Goal: Task Accomplishment & Management: Complete application form

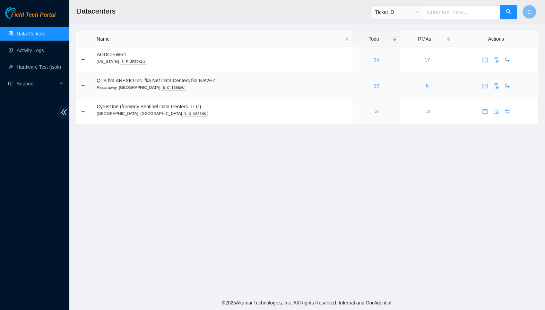
click at [381, 82] on div "10" at bounding box center [377, 86] width 40 height 8
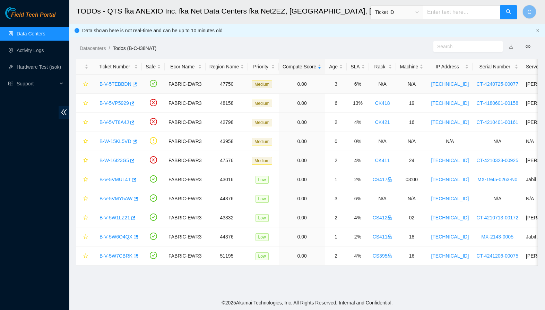
click at [117, 86] on link "B-V-5TEBBDN" at bounding box center [116, 84] width 32 height 6
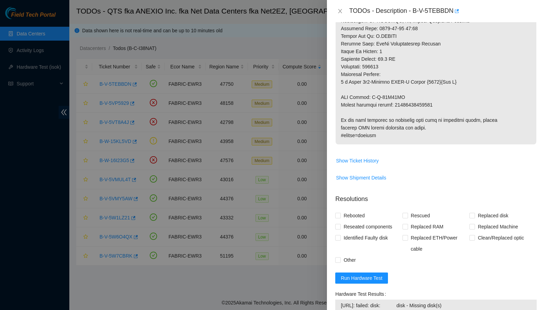
scroll to position [414, 0]
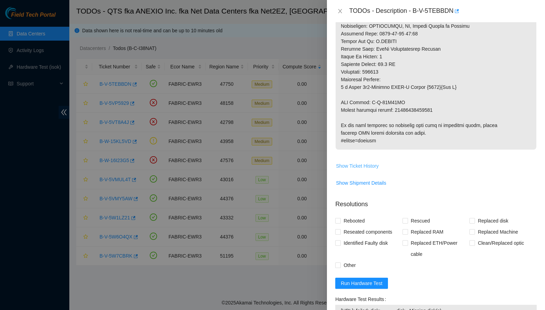
click at [373, 170] on span "Show Ticket History" at bounding box center [357, 166] width 43 height 8
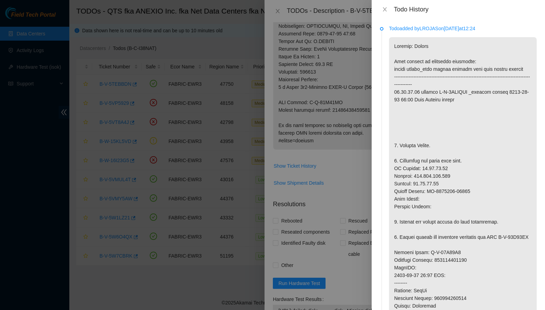
scroll to position [0, 0]
click at [384, 11] on icon "close" at bounding box center [385, 10] width 6 height 6
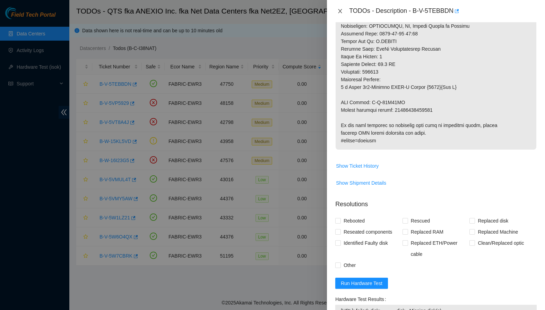
click at [340, 15] on button "Close" at bounding box center [340, 11] width 10 height 7
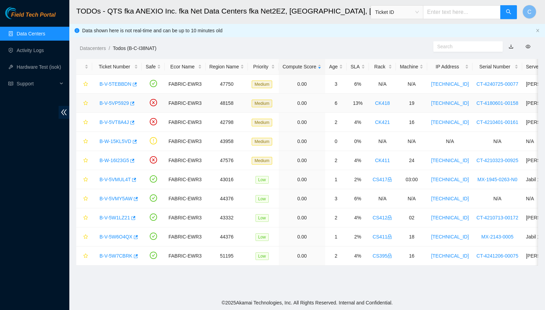
click at [115, 102] on link "B-V-5VP5929" at bounding box center [114, 103] width 29 height 6
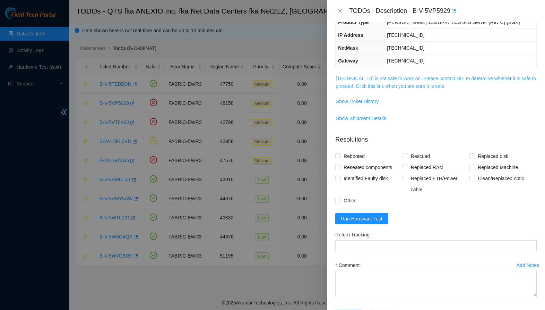
click at [388, 77] on link "[TECHNICAL_ID] is not safe to work on. Please contact NIE to determine whether …" at bounding box center [436, 82] width 200 height 13
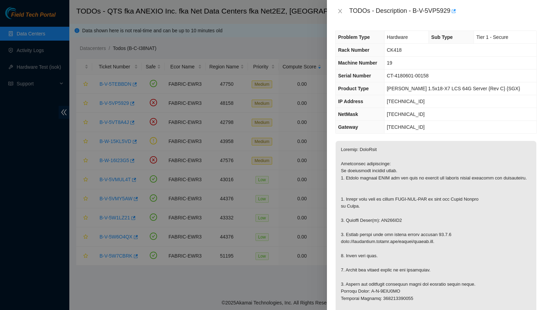
scroll to position [0, 0]
click at [339, 12] on icon "close" at bounding box center [341, 11] width 6 height 6
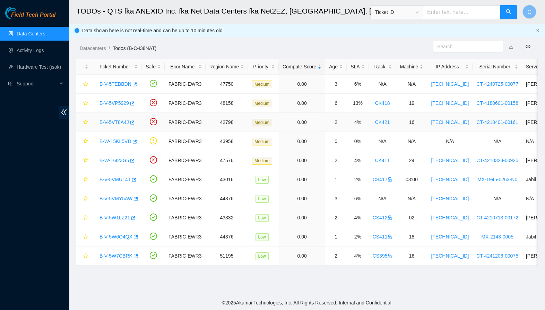
click at [121, 121] on link "B-V-5VT8A4J" at bounding box center [114, 122] width 29 height 6
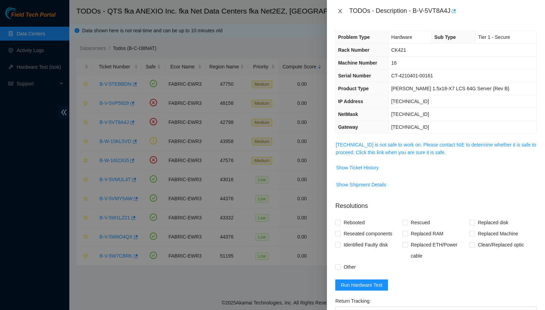
click at [339, 13] on icon "close" at bounding box center [341, 11] width 6 height 6
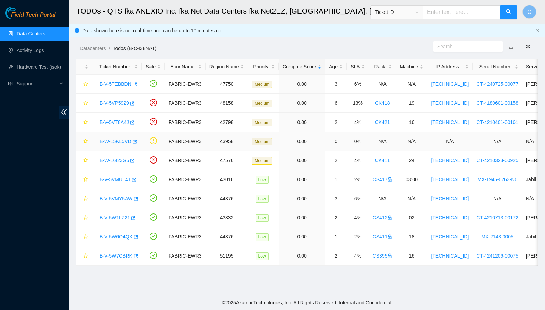
click at [106, 141] on link "B-W-15KL5VD" at bounding box center [116, 141] width 32 height 6
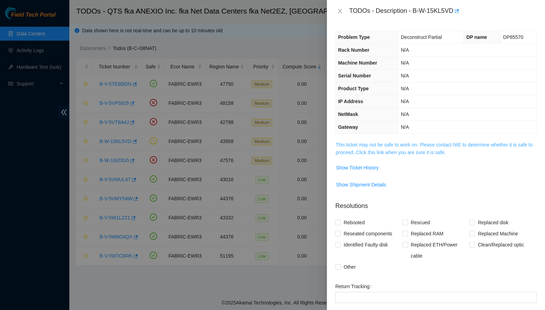
click at [387, 146] on link "This ticket may not be safe to work on. Please contact NIE to determine whether…" at bounding box center [434, 148] width 197 height 13
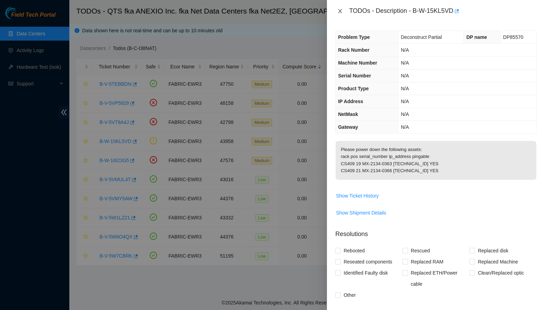
click at [342, 9] on icon "close" at bounding box center [341, 11] width 4 height 4
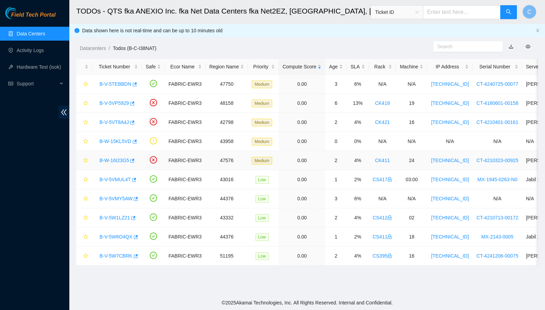
click at [120, 161] on link "B-W-16I23G5" at bounding box center [114, 160] width 29 height 6
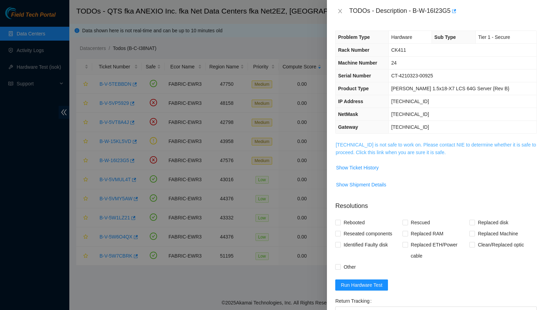
click at [393, 151] on link "[TECHNICAL_ID] is not safe to work on. Please contact NIE to determine whether …" at bounding box center [436, 148] width 200 height 13
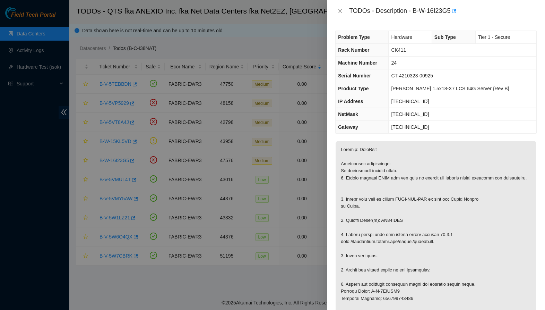
click at [340, 15] on div "TODOs - Description - B-W-16I23G5" at bounding box center [436, 11] width 202 height 11
click at [339, 14] on icon "close" at bounding box center [341, 11] width 6 height 6
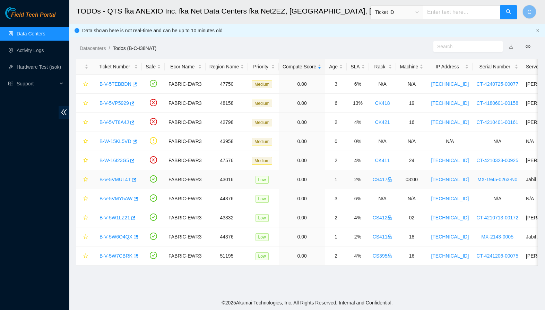
click at [117, 181] on link "B-V-5VMUL4T" at bounding box center [115, 180] width 31 height 6
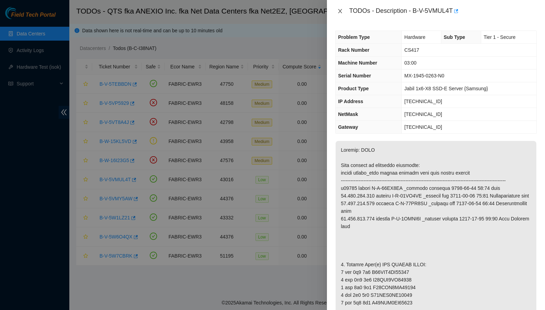
click at [339, 9] on icon "close" at bounding box center [341, 11] width 6 height 6
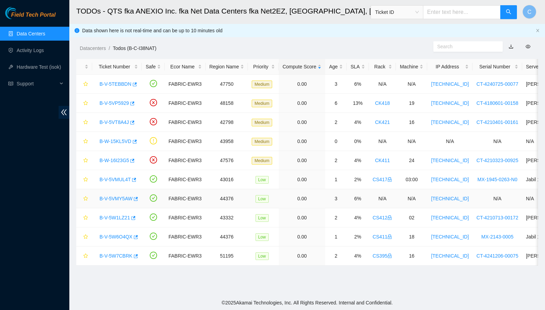
click at [120, 197] on link "B-V-5VMY5AW" at bounding box center [116, 199] width 33 height 6
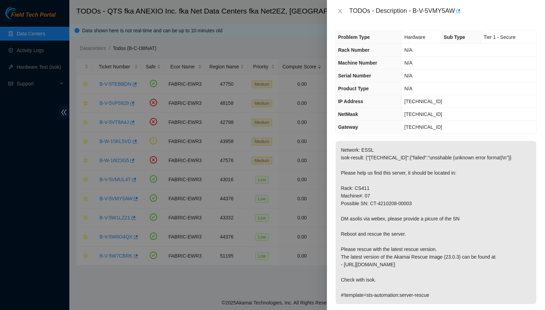
click at [340, 15] on div "TODOs - Description - B-V-5VMY5AW" at bounding box center [436, 11] width 202 height 11
click at [340, 10] on icon "close" at bounding box center [341, 11] width 6 height 6
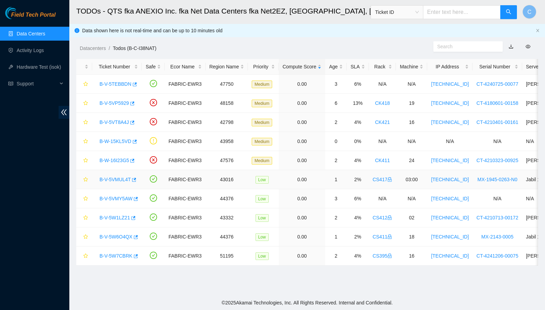
click at [112, 179] on link "B-V-5VMUL4T" at bounding box center [115, 180] width 31 height 6
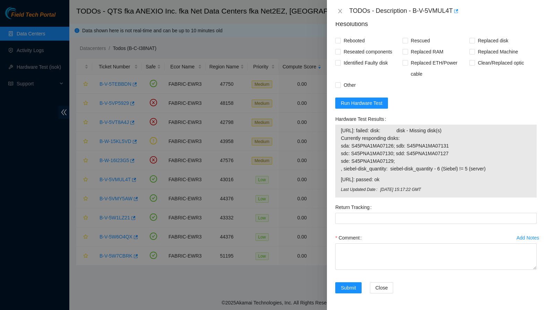
scroll to position [693, 0]
click at [366, 252] on textarea "Comment" at bounding box center [436, 256] width 202 height 26
paste textarea "-Safely powered down machine. -Removed tray containing disk s/n: S45PNC0R689476…"
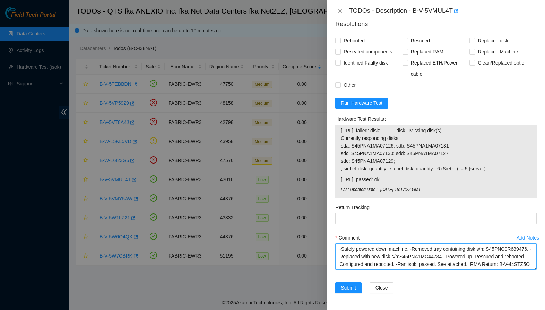
scroll to position [0, 0]
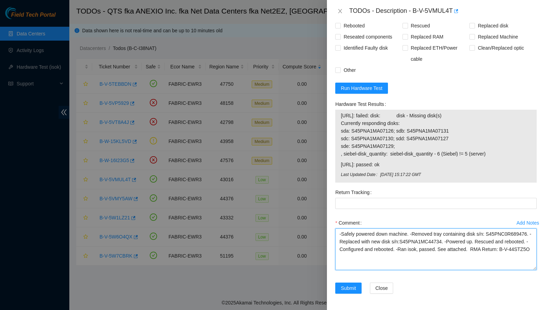
click at [521, 270] on textarea "-Safely powered down machine. -Removed tray containing disk s/n: S45PNC0R689476…" at bounding box center [436, 249] width 202 height 42
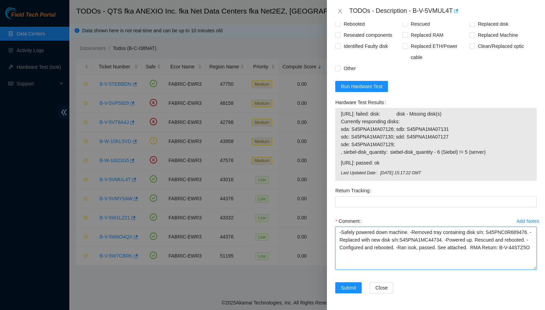
scroll to position [709, 0]
click at [479, 239] on textarea "-Safely powered down machine. -Removed tray containing disk s/n: S45PNC0R689476…" at bounding box center [436, 248] width 202 height 43
click at [359, 239] on textarea "-Safely powered down machine. -Removed tray containing disk s/n: S45PNC0R689476…" at bounding box center [436, 248] width 202 height 43
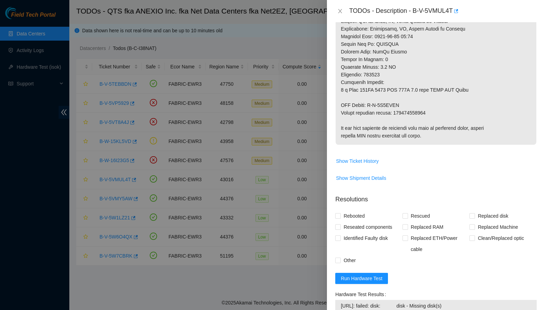
scroll to position [416, 0]
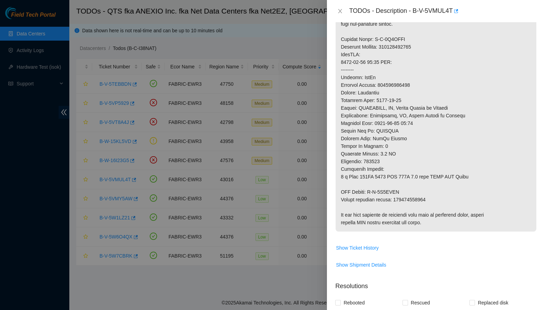
type textarea "-Safely powered down machine. -Removed tray containing disk s/n: S45PNA1MA07123…"
copy p "463470059093"
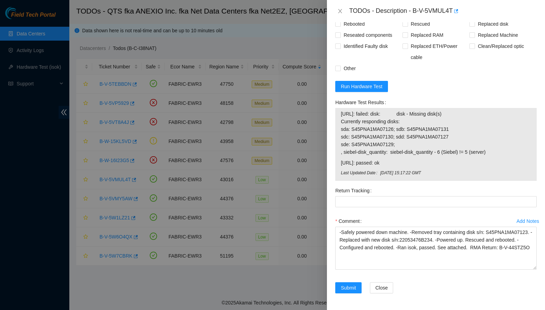
scroll to position [709, 0]
click at [378, 196] on div "Return Tracking" at bounding box center [436, 190] width 202 height 11
click at [376, 204] on Tracking "Return Tracking" at bounding box center [436, 201] width 202 height 11
paste Tracking "463470059093"
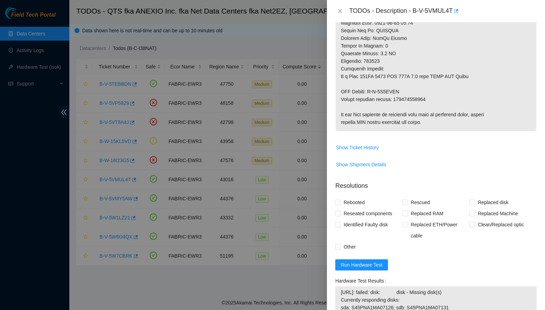
scroll to position [513, 0]
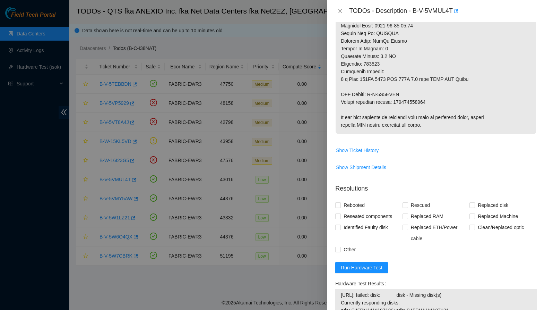
type Tracking "463470059093"
drag, startPoint x: 371, startPoint y: 109, endPoint x: 415, endPoint y: 110, distance: 43.7
copy p "B-V-5W2NQZN"
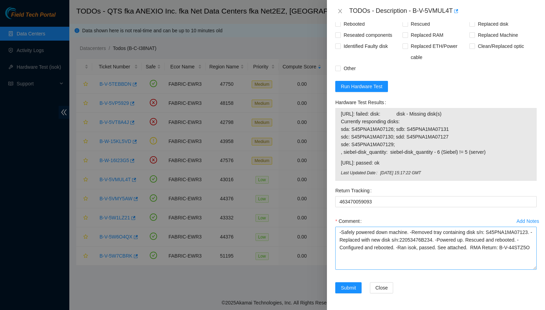
scroll to position [709, 0]
drag, startPoint x: 370, startPoint y: 254, endPoint x: 375, endPoint y: 263, distance: 9.6
click at [375, 263] on textarea "-Safely powered down machine. -Removed tray containing disk s/n: S45PNA1MA07123…" at bounding box center [436, 248] width 202 height 43
paste textarea "5W2NQZN"
type textarea "-Safely powered down machine. -Removed tray containing disk s/n: S45PNA1MA07123…"
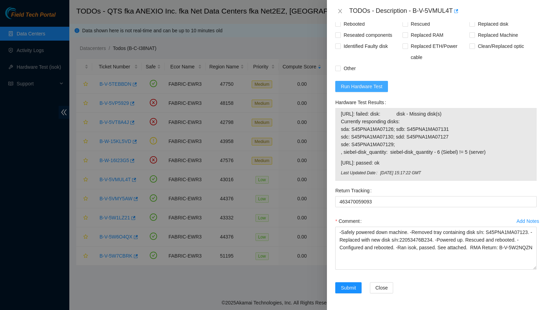
click at [379, 89] on span "Run Hardware Test" at bounding box center [362, 87] width 42 height 8
click at [379, 12] on p "Resolutions" at bounding box center [436, 4] width 202 height 15
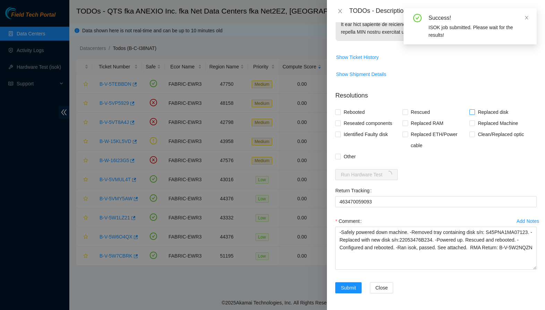
click at [481, 114] on span "Replaced disk" at bounding box center [493, 111] width 36 height 11
click at [475, 114] on input "Replaced disk" at bounding box center [472, 111] width 5 height 5
checkbox input "true"
click at [413, 105] on form "Resolutions Rebooted Rescued Replaced disk Reseated components Replaced RAM Rep…" at bounding box center [436, 193] width 202 height 216
click at [413, 111] on span "Rescued" at bounding box center [420, 111] width 25 height 11
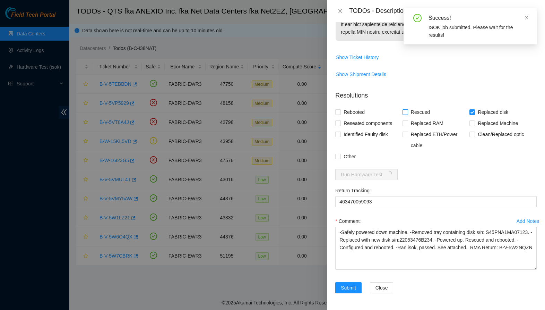
click at [408, 111] on input "Rescued" at bounding box center [405, 111] width 5 height 5
checkbox input "true"
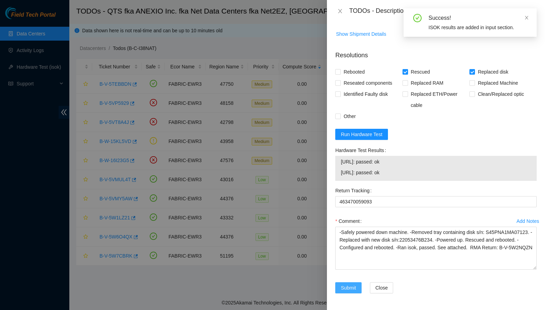
scroll to position [662, 0]
click at [360, 286] on button "Submit" at bounding box center [348, 287] width 26 height 11
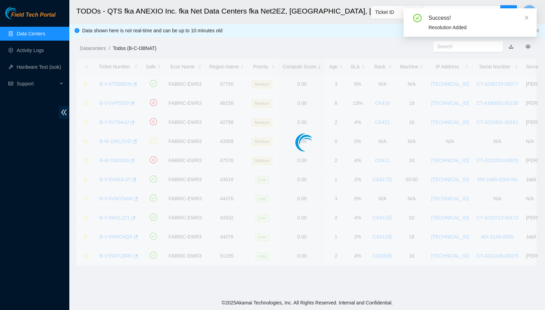
scroll to position [66, 0]
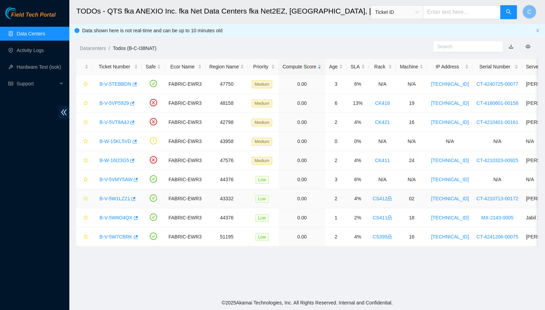
click at [115, 198] on link "B-V-5W1LZ21" at bounding box center [115, 199] width 31 height 6
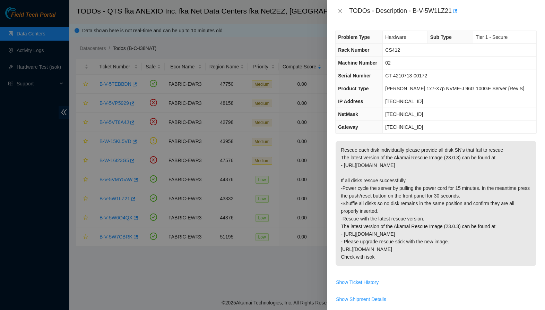
scroll to position [0, 0]
click at [342, 14] on icon "close" at bounding box center [341, 11] width 6 height 6
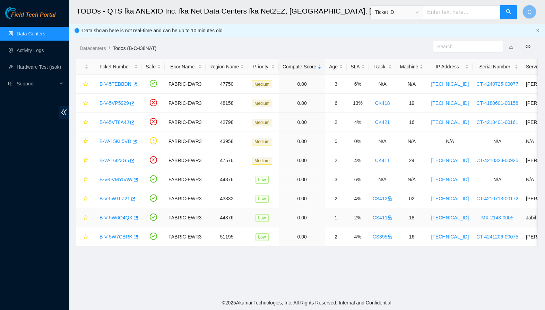
click at [126, 215] on link "B-V-5W6O4QX" at bounding box center [116, 218] width 33 height 6
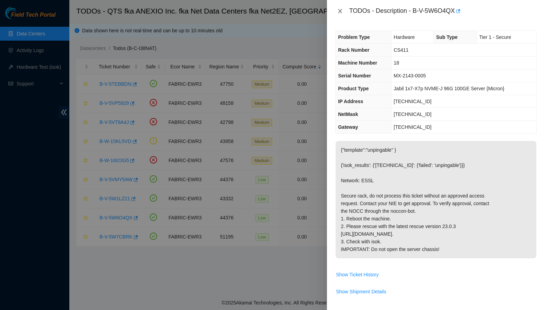
click at [339, 14] on button "Close" at bounding box center [340, 11] width 10 height 7
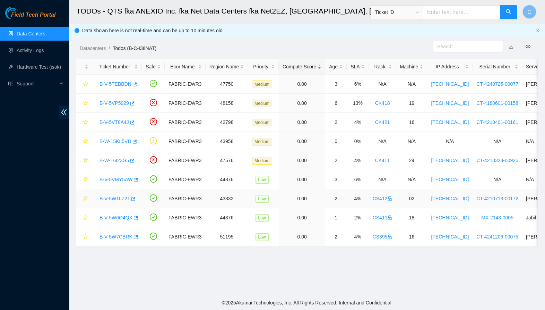
click at [120, 198] on link "B-V-5W1LZ21" at bounding box center [115, 199] width 31 height 6
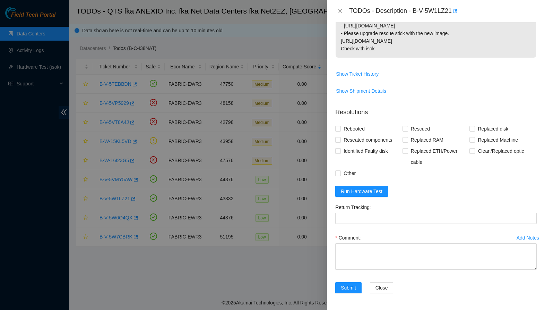
scroll to position [208, 0]
click at [418, 127] on span "Rescued" at bounding box center [420, 128] width 25 height 11
click at [408, 127] on input "Rescued" at bounding box center [405, 128] width 5 height 5
checkbox input "true"
click at [483, 129] on span "Replaced disk" at bounding box center [493, 128] width 36 height 11
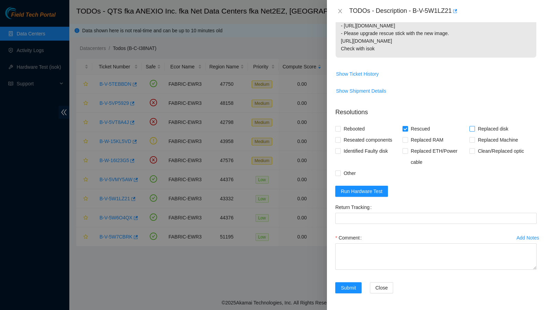
click at [475, 129] on input "Replaced disk" at bounding box center [472, 128] width 5 height 5
checkbox input "true"
click at [378, 139] on span "Reseated components" at bounding box center [368, 139] width 54 height 11
click at [340, 139] on input "Reseated components" at bounding box center [337, 139] width 5 height 5
checkbox input "true"
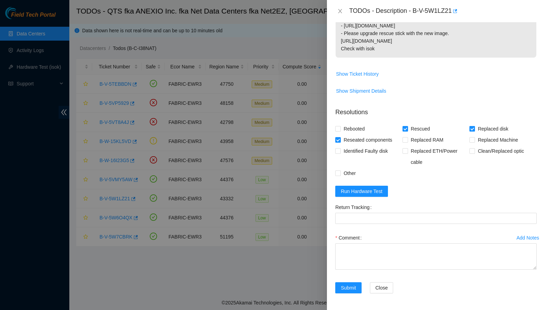
click at [487, 127] on span "Replaced disk" at bounding box center [493, 128] width 36 height 11
click at [475, 127] on input "Replaced disk" at bounding box center [472, 128] width 5 height 5
checkbox input "false"
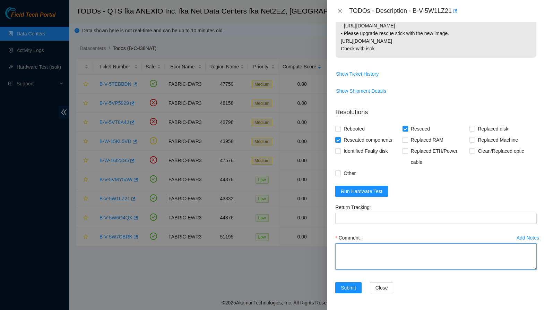
click at [364, 265] on textarea "Comment" at bounding box center [436, 256] width 202 height 26
paste textarea "-Rescued each drive individually, no drives failed. -Shuffled all drives so no …"
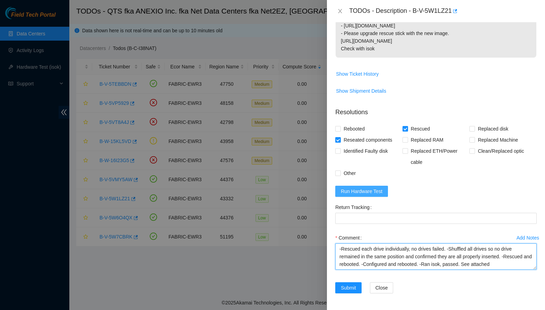
type textarea "-Rescued each drive individually, no drives failed. -Shuffled all drives so no …"
click at [384, 188] on button "Run Hardware Test" at bounding box center [361, 191] width 53 height 11
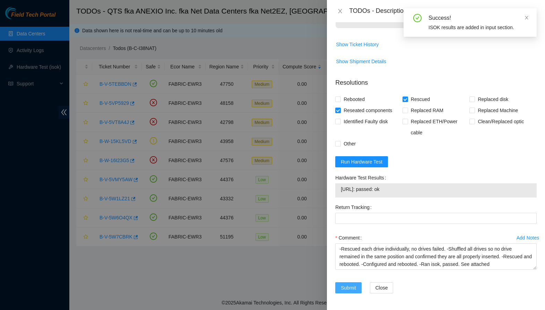
scroll to position [238, 0]
click at [350, 285] on span "Submit" at bounding box center [348, 288] width 15 height 8
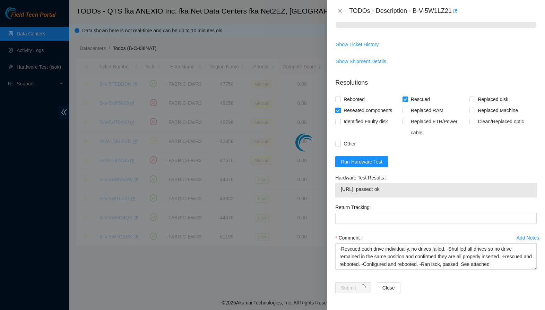
scroll to position [66, 0]
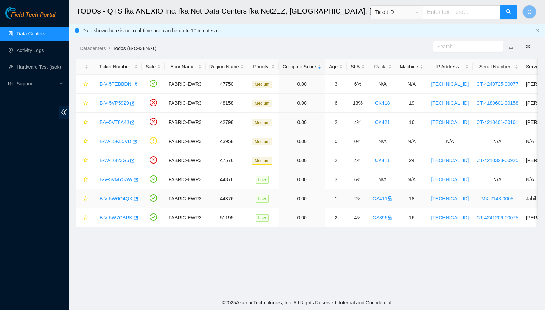
click at [126, 200] on link "B-V-5W6O4QX" at bounding box center [116, 199] width 33 height 6
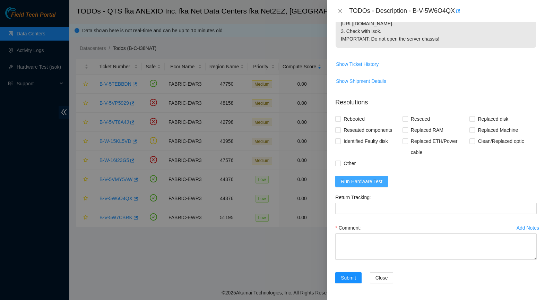
scroll to position [225, 0]
click at [382, 178] on span "Run Hardware Test" at bounding box center [362, 182] width 42 height 8
click at [424, 118] on span "Rescued" at bounding box center [420, 118] width 25 height 11
click at [408, 118] on input "Rescued" at bounding box center [405, 118] width 5 height 5
checkbox input "true"
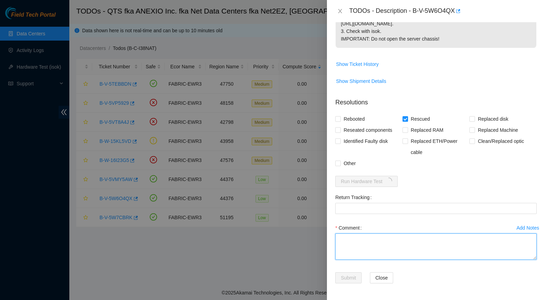
click at [368, 243] on textarea "Comment" at bounding box center [436, 246] width 202 height 26
paste textarea "-Safely powered down node. -Rescued and rebooted. -Configured and rebooted. -Ra…"
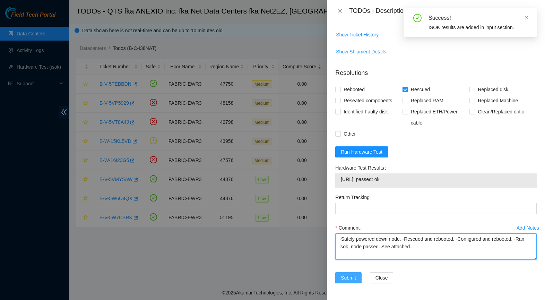
scroll to position [255, 0]
type textarea "-Safely powered down node. -Rescued and rebooted. -Configured and rebooted. -Ra…"
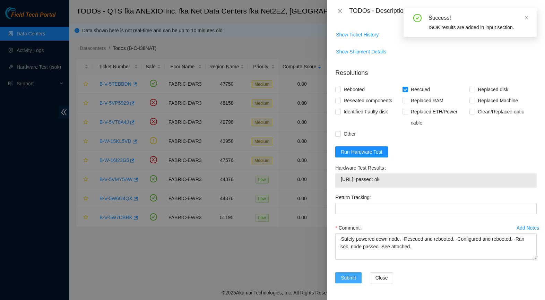
click at [349, 279] on span "Submit" at bounding box center [348, 278] width 15 height 8
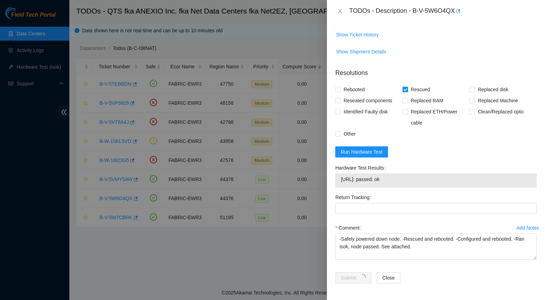
scroll to position [76, 0]
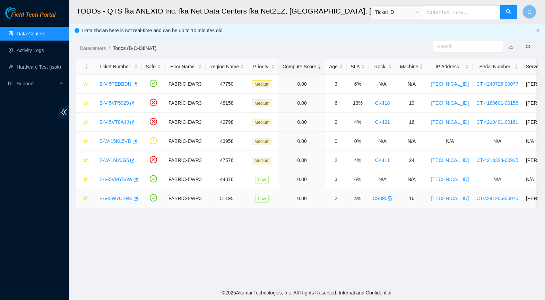
click at [115, 199] on link "B-V-5W7CBRK" at bounding box center [116, 199] width 33 height 6
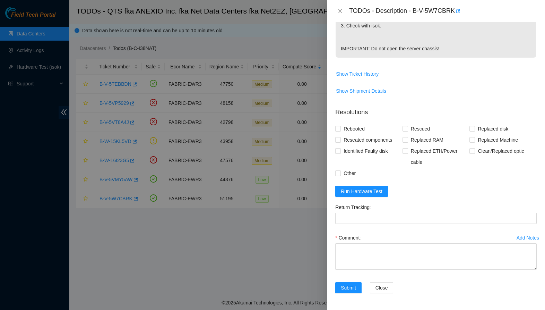
scroll to position [254, 0]
click at [362, 257] on textarea "Comment" at bounding box center [436, 256] width 202 height 26
paste textarea "-Safely powered down node. -Rescued and rebooted. -Configured and rebooted. -Ra…"
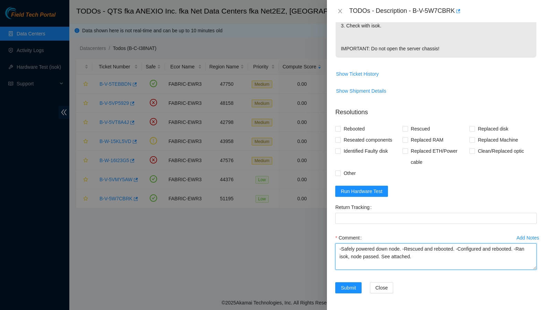
click at [397, 248] on textarea "-Safely powered down node. -Rescued and rebooted. -Configured and rebooted. -Ra…" at bounding box center [436, 256] width 202 height 26
click at [341, 257] on textarea "-Safely powered down. -Rescued and rebooted. -Configured and rebooted. -Ran iso…" at bounding box center [436, 256] width 202 height 26
type textarea "-Safely powered down. -Rescued and rebooted. -Configured and rebooted. -Ran iso…"
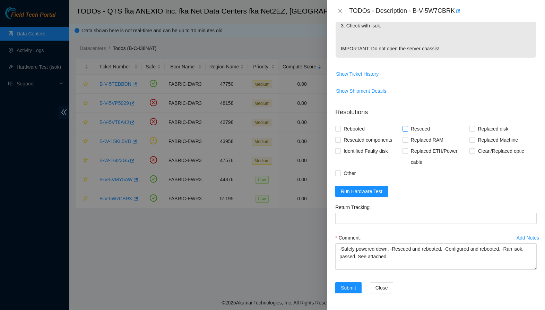
click at [423, 130] on span "Rescued" at bounding box center [420, 128] width 25 height 11
click at [408, 130] on input "Rescued" at bounding box center [405, 128] width 5 height 5
checkbox input "true"
click at [370, 190] on span "Run Hardware Test" at bounding box center [362, 191] width 42 height 8
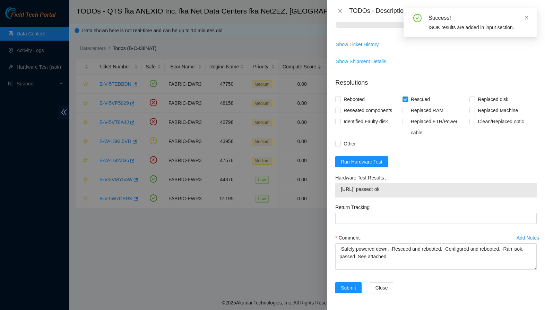
scroll to position [283, 0]
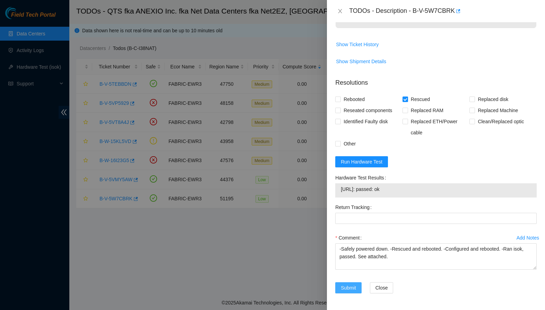
click at [348, 291] on span "Submit" at bounding box center [348, 288] width 15 height 8
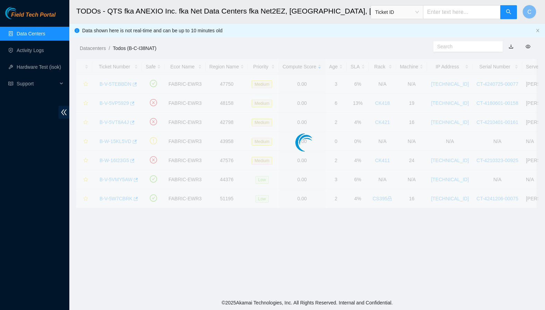
scroll to position [66, 0]
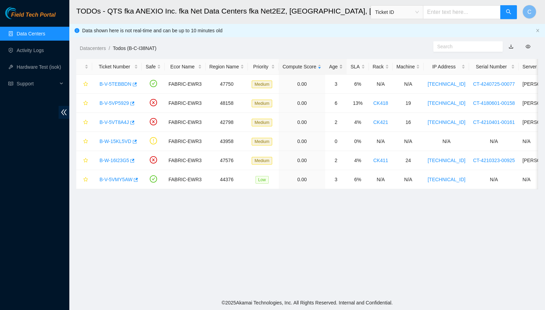
click at [336, 65] on div "Age" at bounding box center [336, 67] width 14 height 8
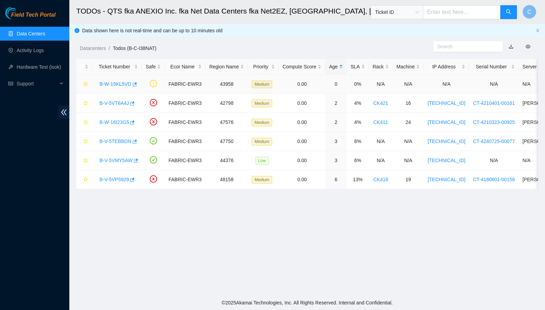
click at [114, 83] on link "B-W-15KL5VD" at bounding box center [116, 84] width 32 height 6
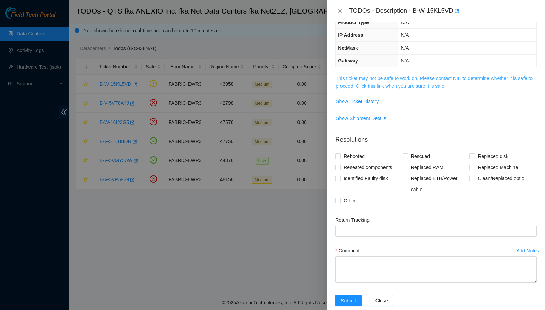
click at [361, 88] on link "This ticket may not be safe to work on. Please contact NIE to determine whether…" at bounding box center [434, 82] width 197 height 13
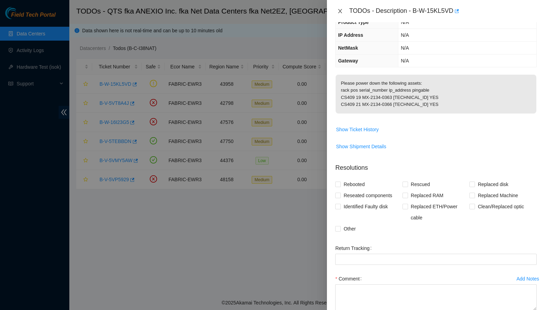
click at [340, 11] on icon "close" at bounding box center [341, 11] width 4 height 4
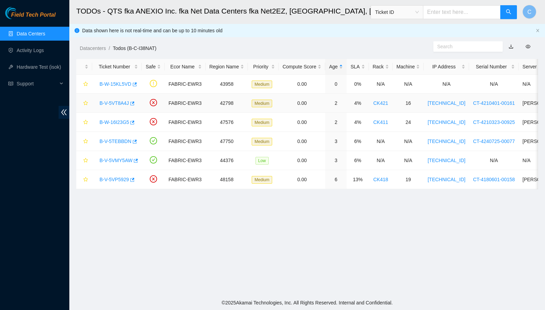
click at [117, 104] on link "B-V-5VT8A4J" at bounding box center [114, 103] width 29 height 6
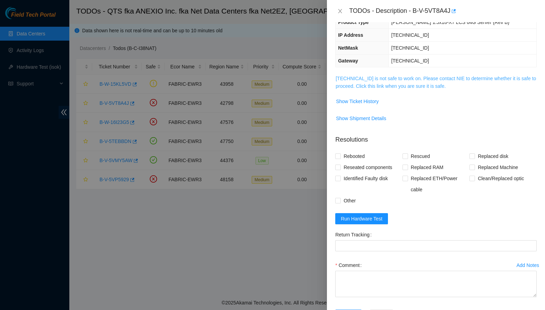
click at [396, 76] on link "[TECHNICAL_ID] is not safe to work on. Please contact NIE to determine whether …" at bounding box center [436, 82] width 200 height 13
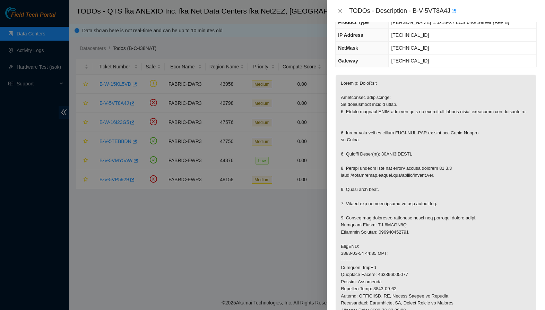
click at [343, 6] on div "TODOs - Description - B-V-5VT8A4J" at bounding box center [436, 11] width 202 height 11
click at [343, 8] on icon "close" at bounding box center [341, 11] width 6 height 6
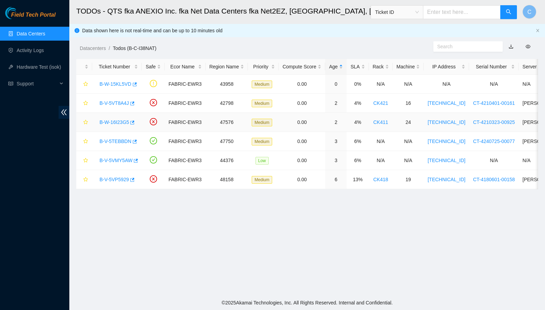
click at [106, 123] on link "B-W-16I23G5" at bounding box center [114, 122] width 29 height 6
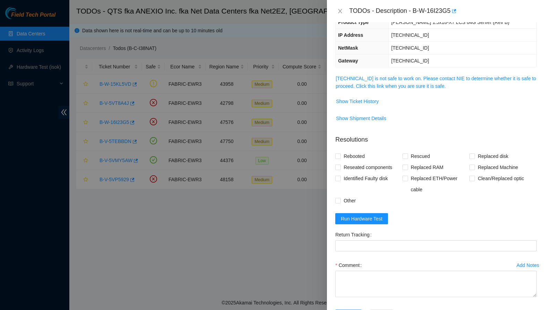
click at [372, 82] on span "[TECHNICAL_ID] is not safe to work on. Please contact NIE to determine whether …" at bounding box center [436, 82] width 201 height 15
click at [371, 77] on link "[TECHNICAL_ID] is not safe to work on. Please contact NIE to determine whether …" at bounding box center [436, 82] width 200 height 13
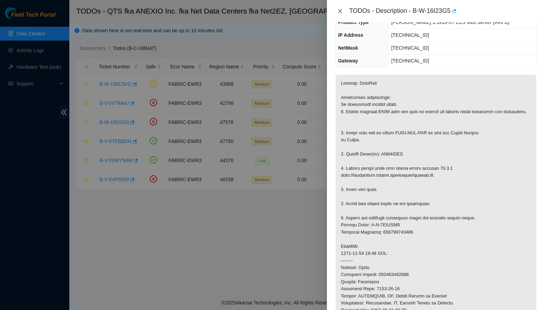
click at [340, 8] on button "Close" at bounding box center [340, 11] width 10 height 7
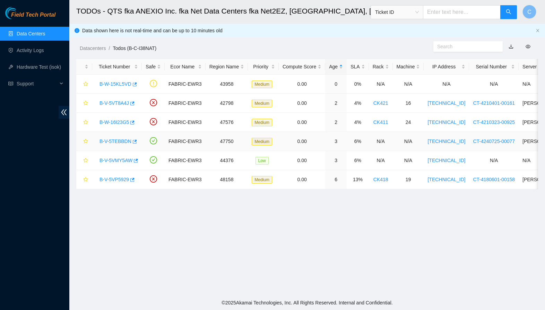
click at [125, 143] on link "B-V-5TEBBDN" at bounding box center [116, 141] width 32 height 6
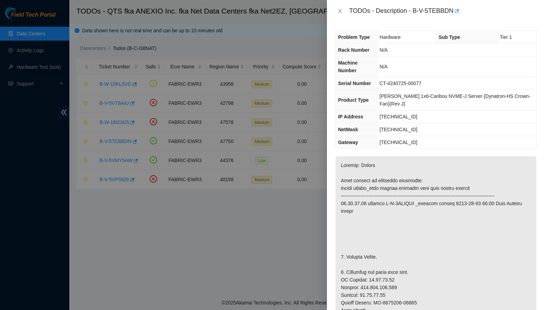
scroll to position [0, 0]
click at [341, 14] on icon "close" at bounding box center [341, 11] width 6 height 6
